Goal: Register for event/course

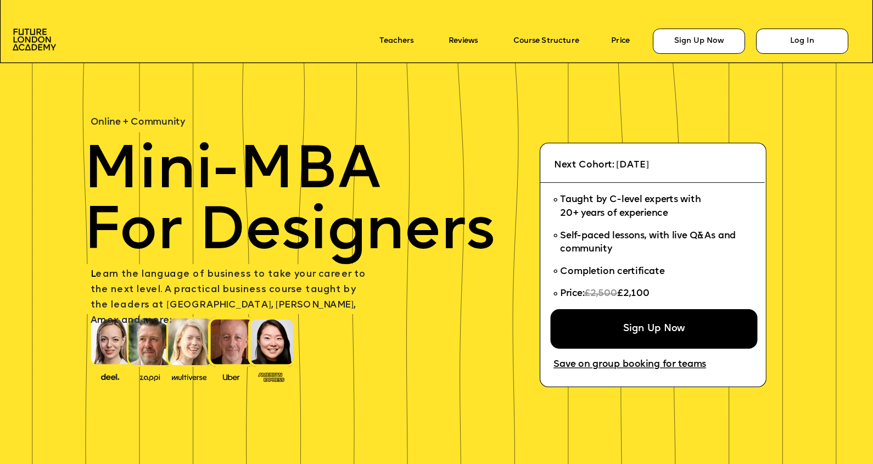
click at [607, 333] on div "Sign Up Now" at bounding box center [653, 329] width 207 height 40
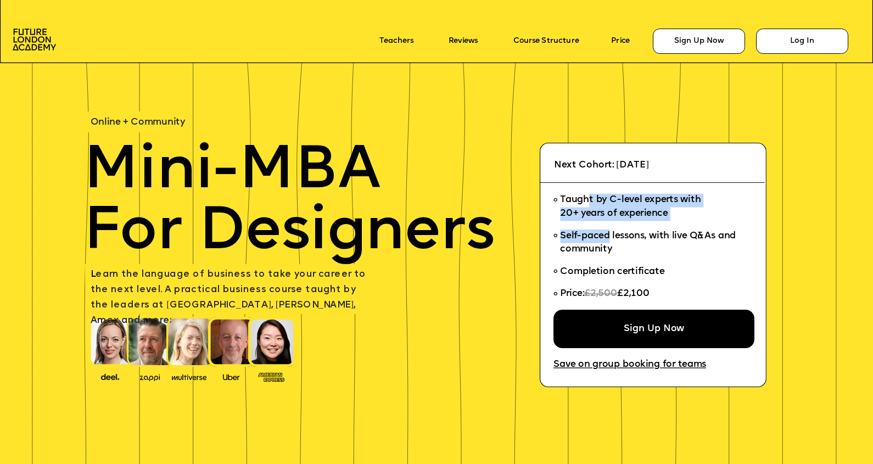
drag, startPoint x: 587, startPoint y: 195, endPoint x: 643, endPoint y: 240, distance: 71.4
click at [631, 240] on ul "Taught by C-level experts with 20+ years of experience Self-paced lessons, with…" at bounding box center [649, 249] width 193 height 120
click at [643, 240] on span "Self-paced lessons, with live Q&As and community" at bounding box center [649, 242] width 178 height 23
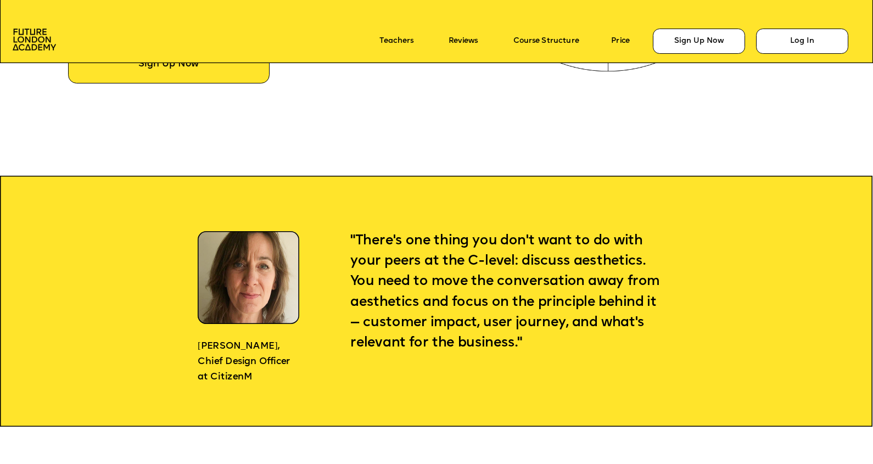
scroll to position [991, 0]
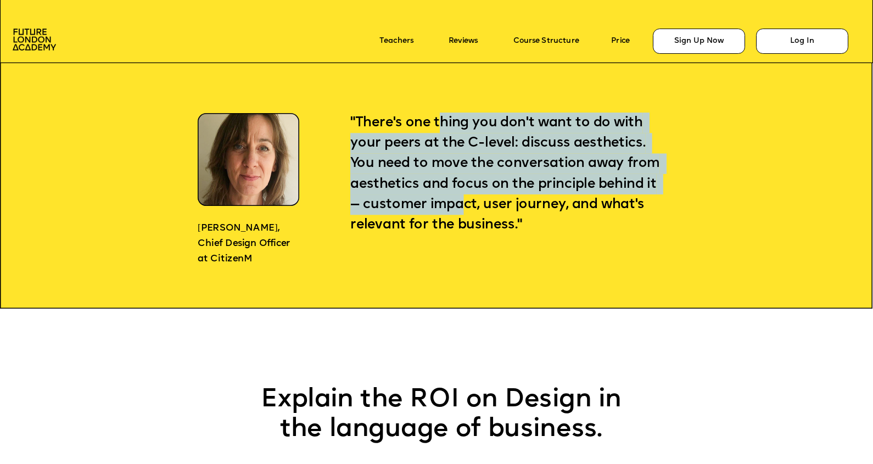
drag, startPoint x: 442, startPoint y: 137, endPoint x: 630, endPoint y: 226, distance: 207.9
click at [623, 226] on p ""There's one thing you don't want to do with your peers at the C-level: discuss…" at bounding box center [506, 174] width 313 height 123
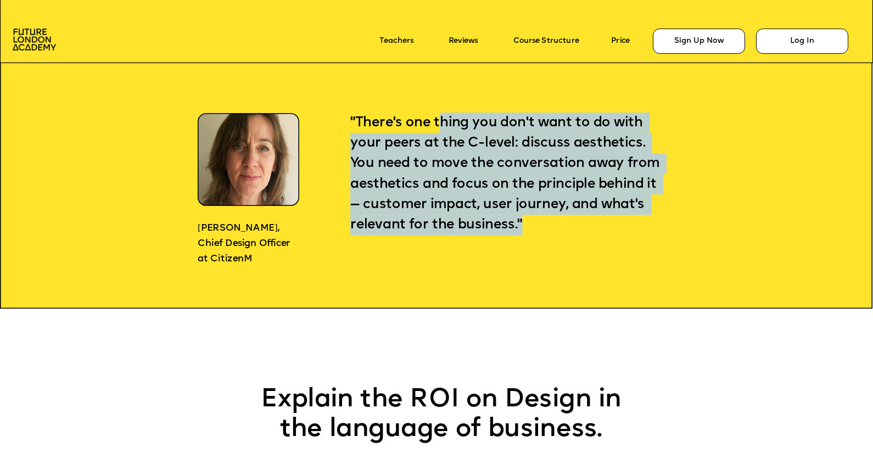
click at [634, 226] on p ""There's one thing you don't want to do with your peers at the C-level: discuss…" at bounding box center [506, 174] width 313 height 123
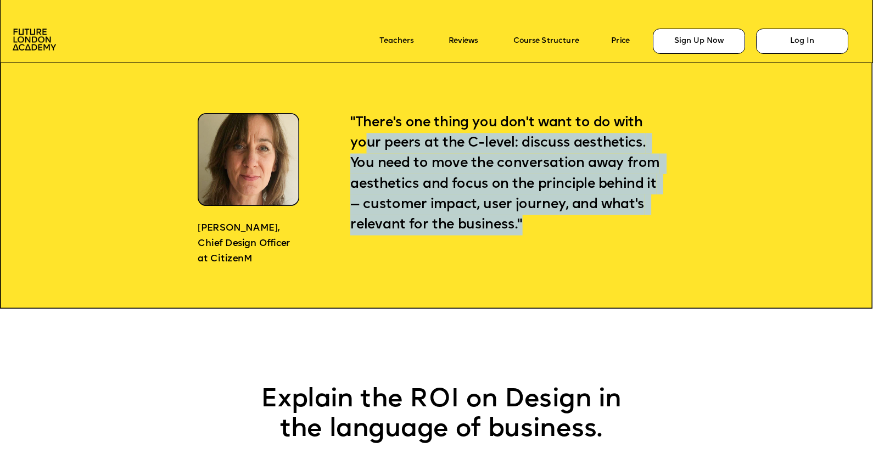
drag, startPoint x: 614, startPoint y: 226, endPoint x: 364, endPoint y: 136, distance: 265.5
click at [364, 137] on p ""There's one thing you don't want to do with your peers at the C-level: discuss…" at bounding box center [506, 174] width 313 height 123
click at [364, 134] on p ""There's one thing you don't want to do with your peers at the C-level: discuss…" at bounding box center [506, 174] width 313 height 123
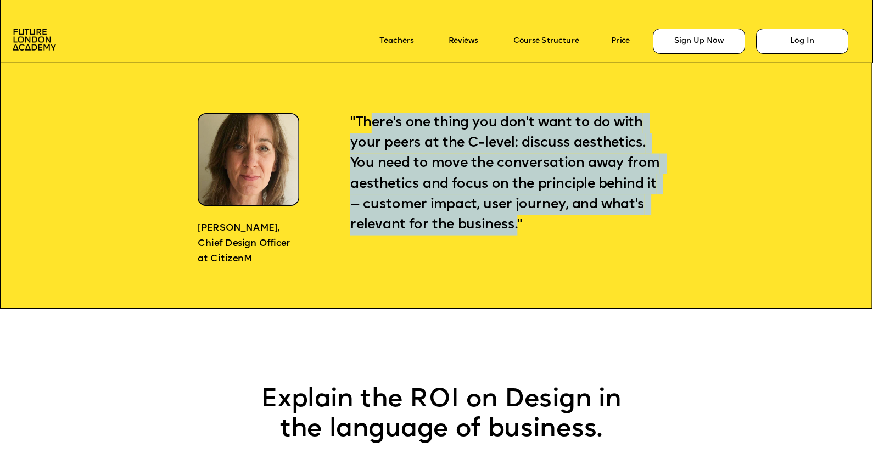
drag, startPoint x: 368, startPoint y: 128, endPoint x: 568, endPoint y: 221, distance: 220.3
click at [568, 221] on span ""There's one thing you don't want to do with your peers at the C-level: discuss…" at bounding box center [506, 174] width 313 height 116
click at [614, 209] on span ""There's one thing you don't want to do with your peers at the C-level: discuss…" at bounding box center [506, 174] width 313 height 116
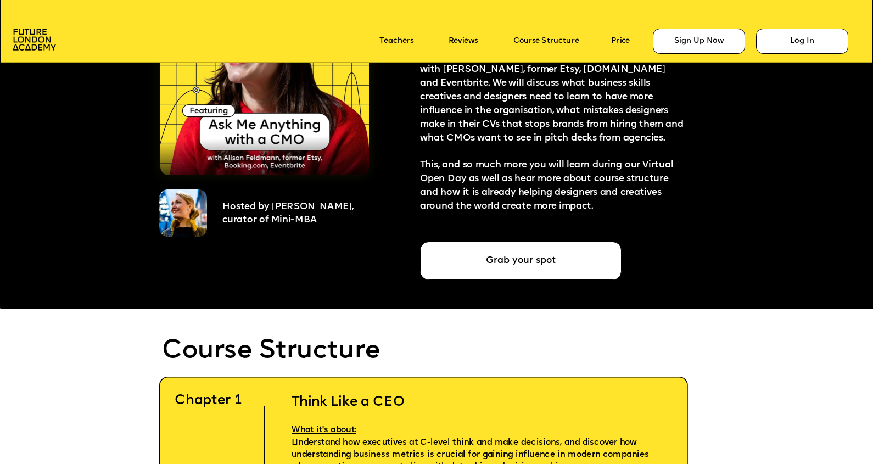
scroll to position [2551, 0]
